Goal: Register for event/course

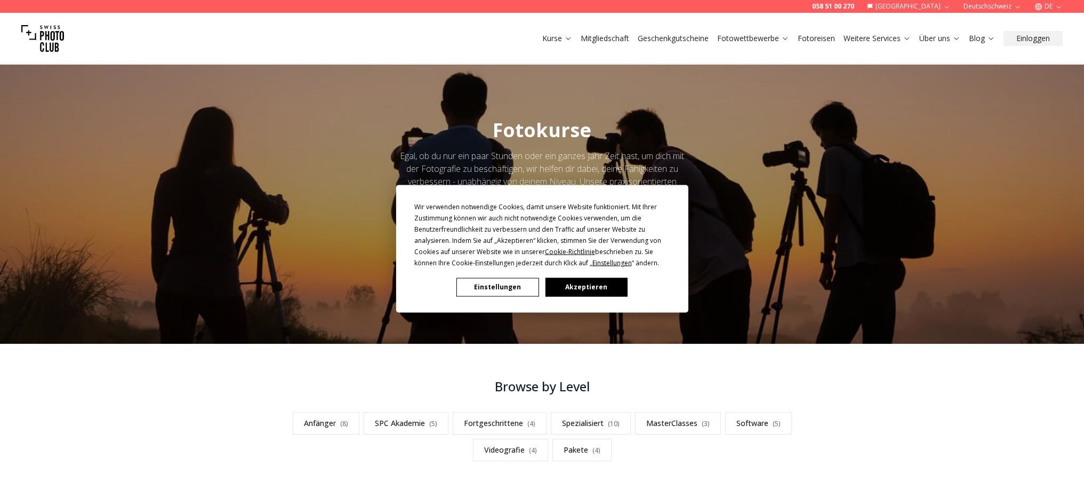
click at [599, 291] on button "Akzeptieren" at bounding box center [586, 286] width 82 height 19
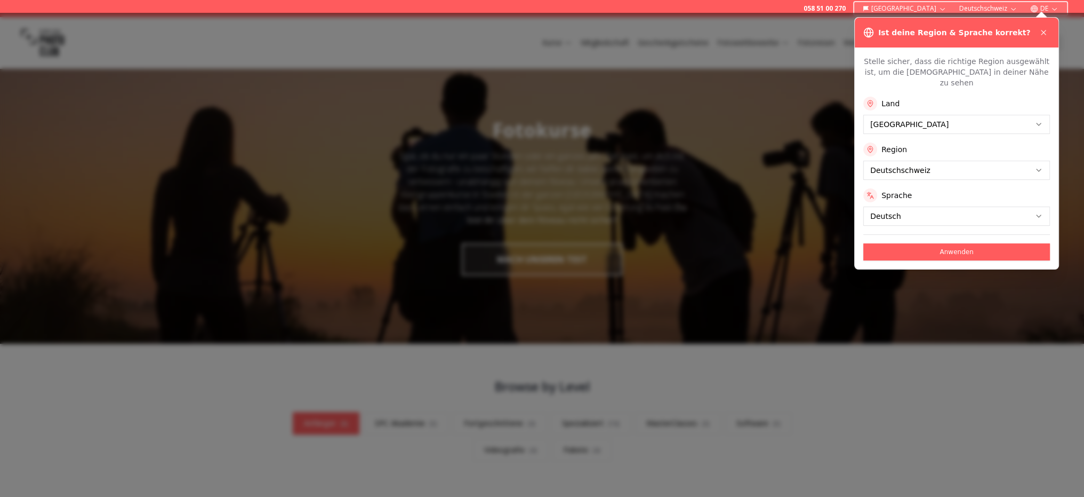
click at [337, 426] on div at bounding box center [542, 255] width 1084 height 484
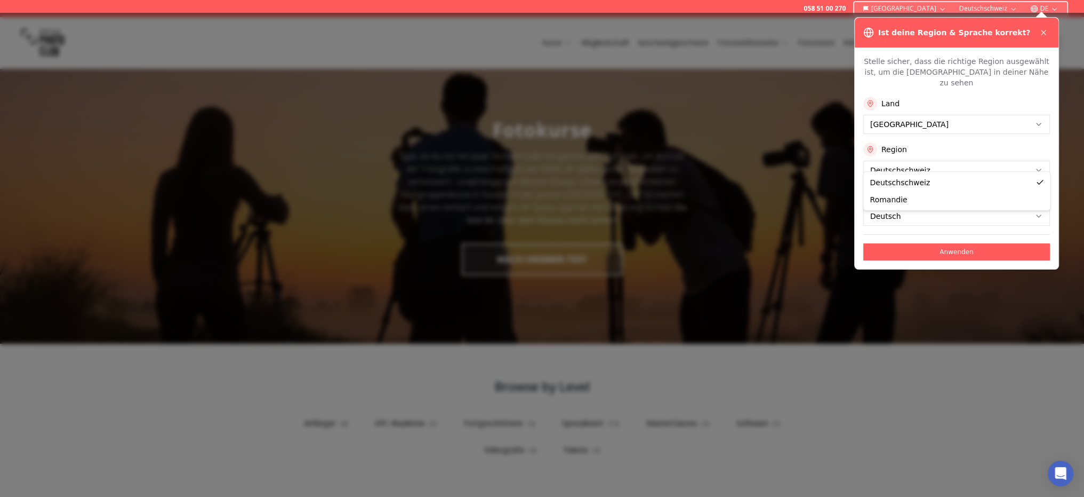
click at [933, 244] on button "Anwenden" at bounding box center [956, 251] width 187 height 17
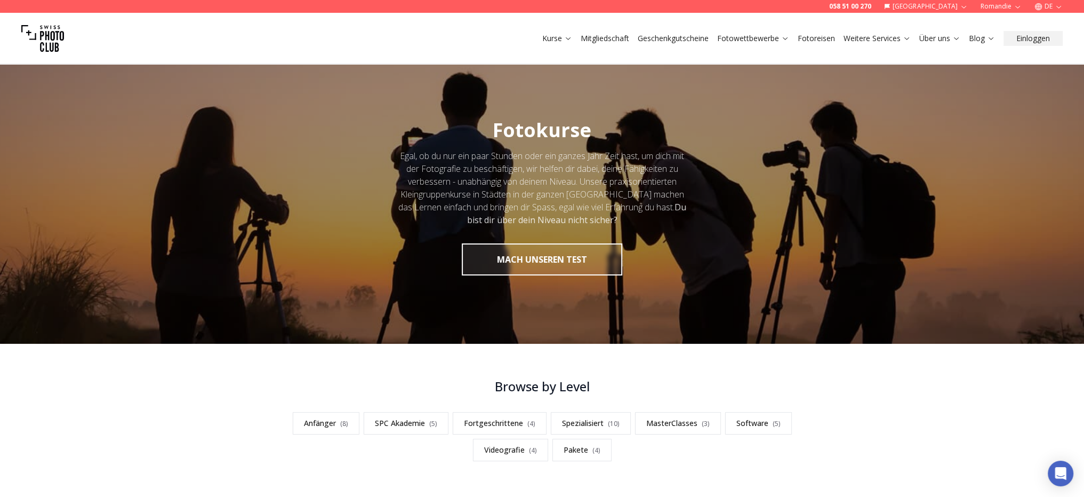
click at [323, 420] on link "Anfänger ( 8 )" at bounding box center [326, 423] width 67 height 22
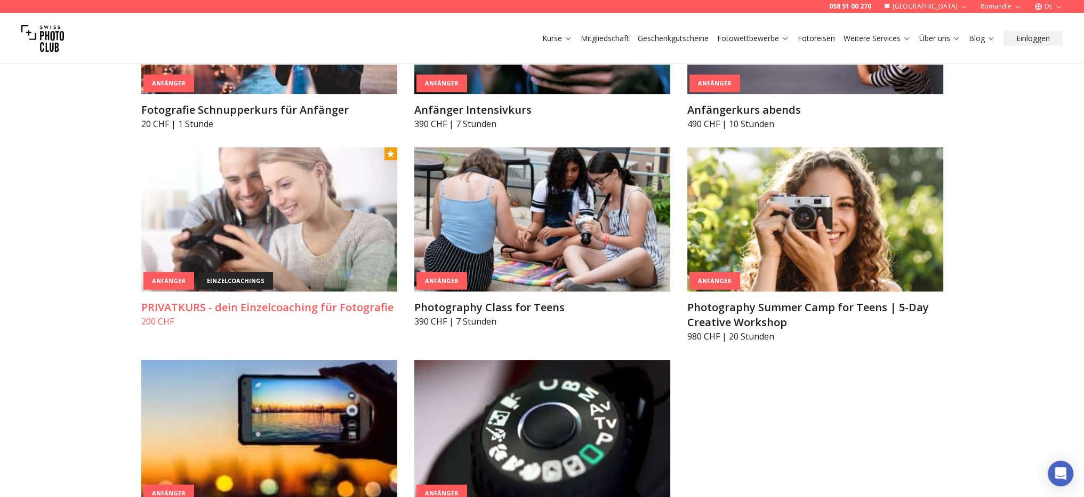
scroll to position [710, 0]
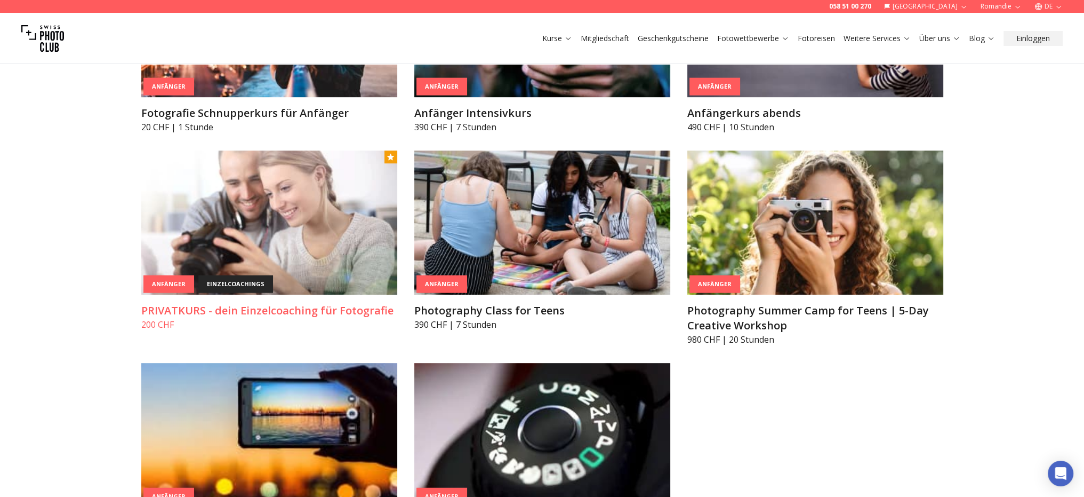
click at [269, 243] on img at bounding box center [269, 222] width 256 height 144
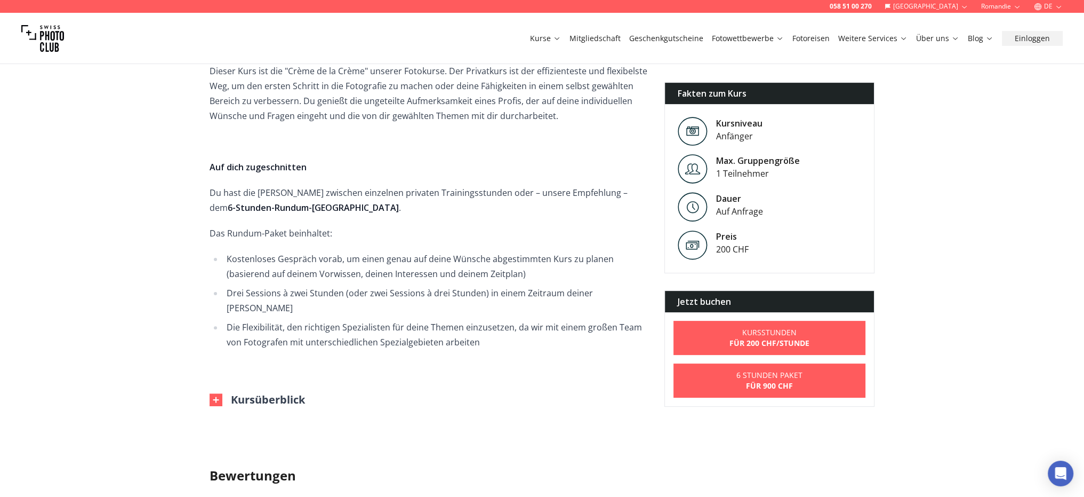
scroll to position [391, 0]
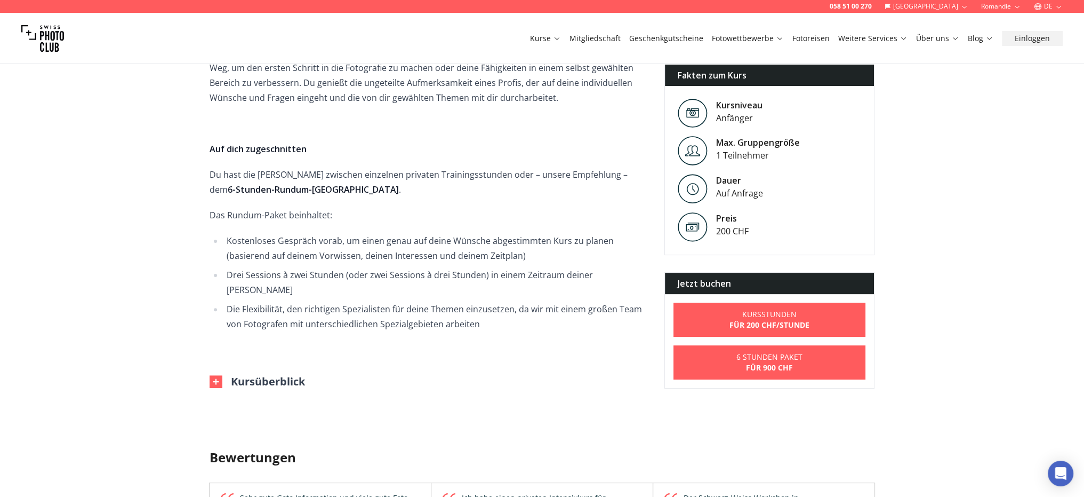
click at [217, 375] on img at bounding box center [216, 381] width 13 height 13
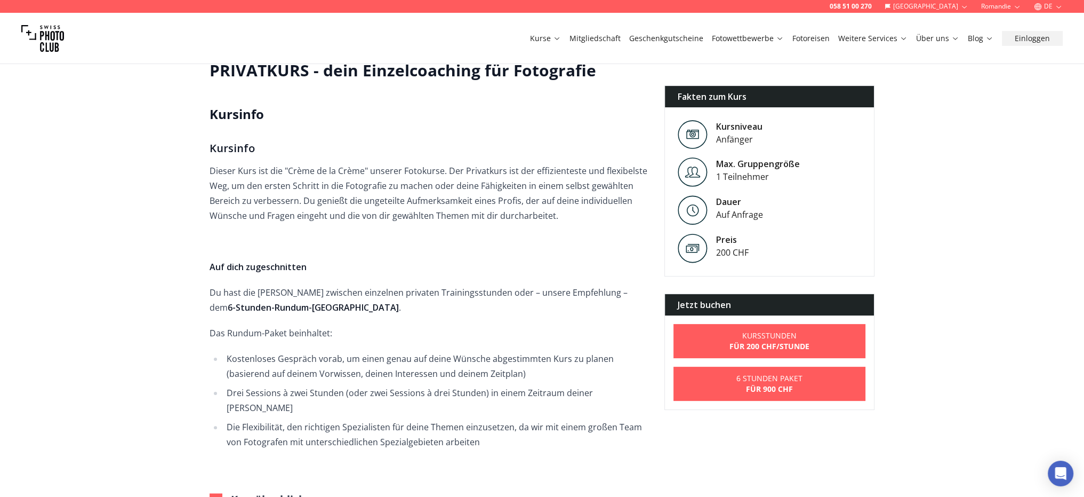
scroll to position [267, 0]
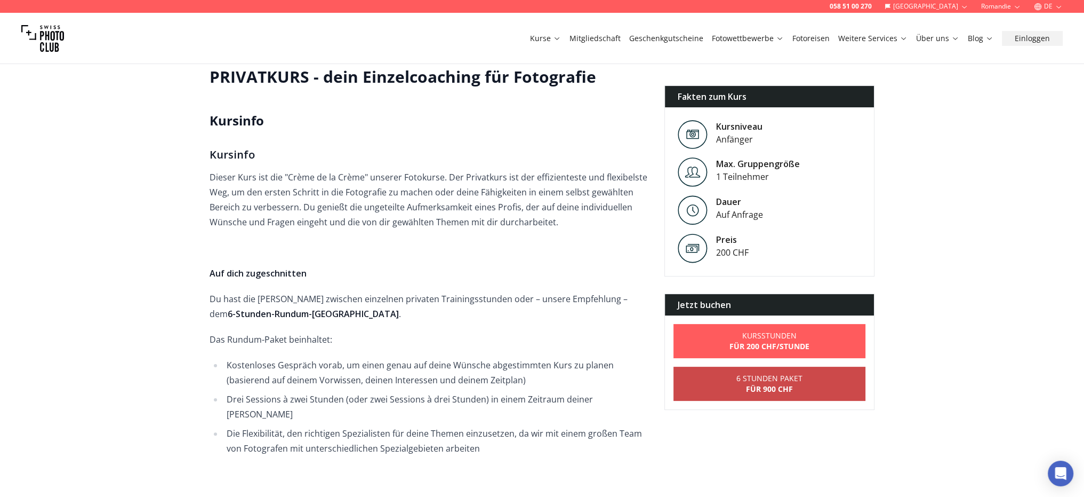
click at [774, 388] on b "für 900 CHF" at bounding box center [769, 389] width 66 height 11
